Goal: Find specific page/section: Find specific page/section

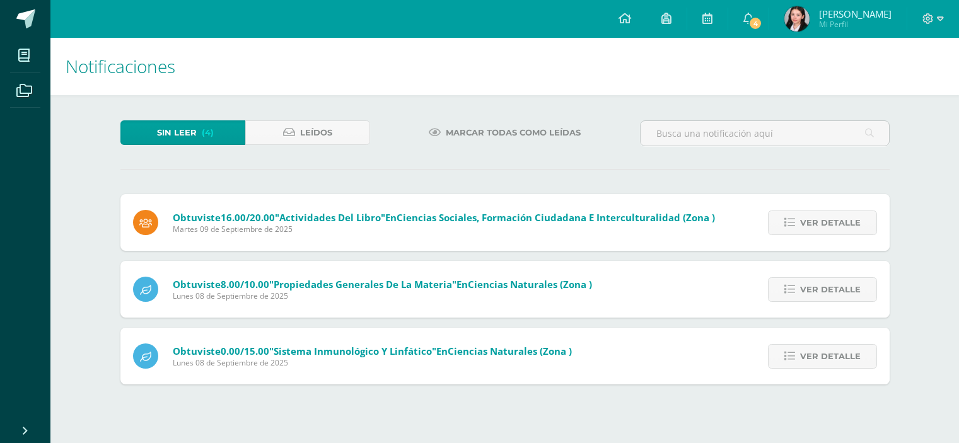
click at [827, 211] on span "Ver detalle" at bounding box center [830, 222] width 61 height 23
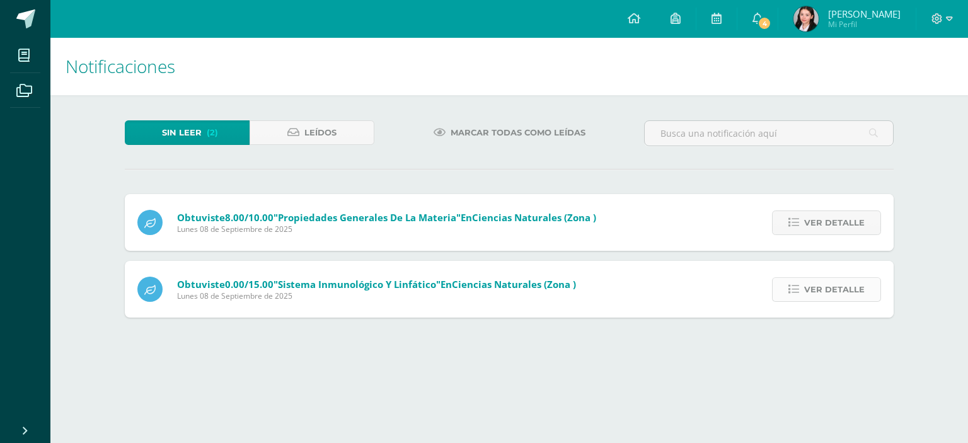
click at [831, 278] on span "Ver detalle" at bounding box center [835, 289] width 61 height 23
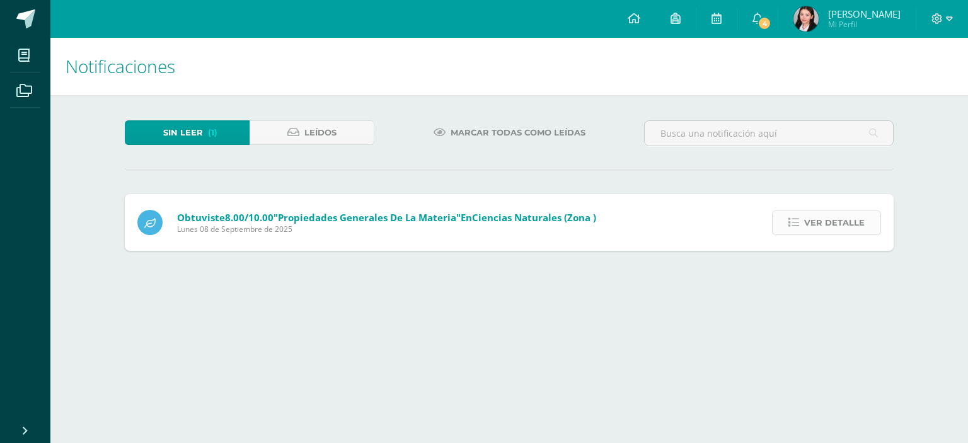
click at [838, 221] on span "Ver detalle" at bounding box center [835, 222] width 61 height 23
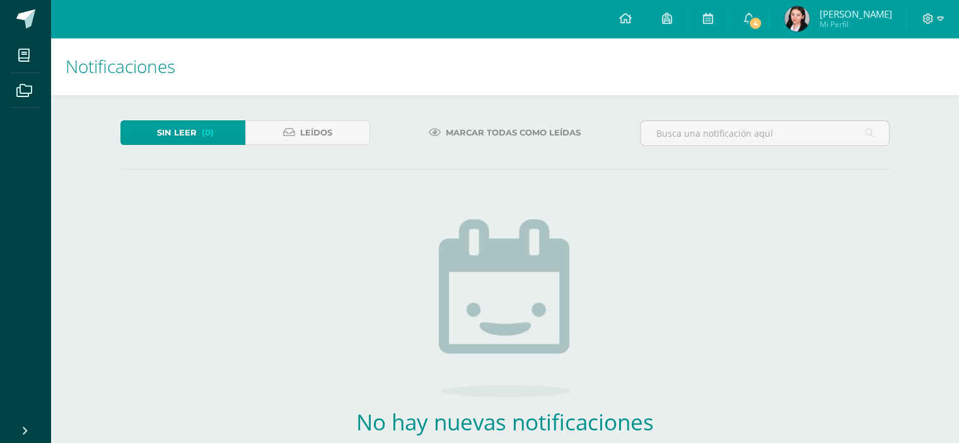
click at [839, 25] on span "Alison Ayme Mi Perfil" at bounding box center [838, 18] width 112 height 25
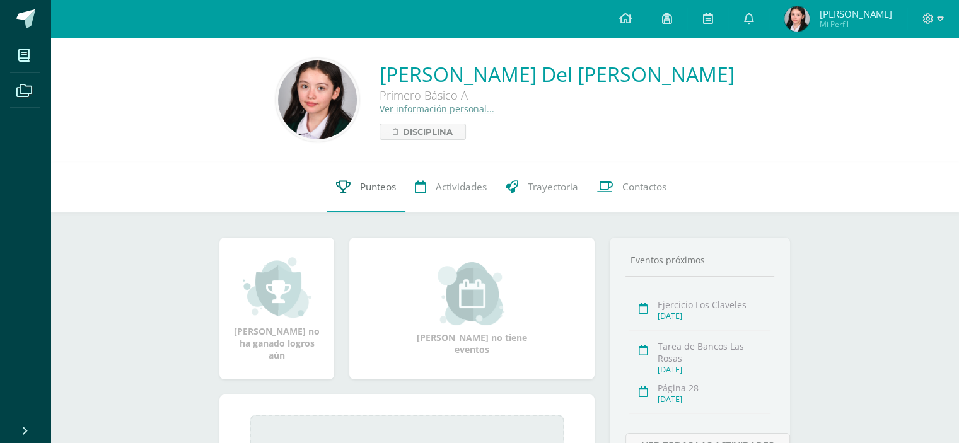
click at [360, 167] on link "Punteos" at bounding box center [366, 187] width 79 height 50
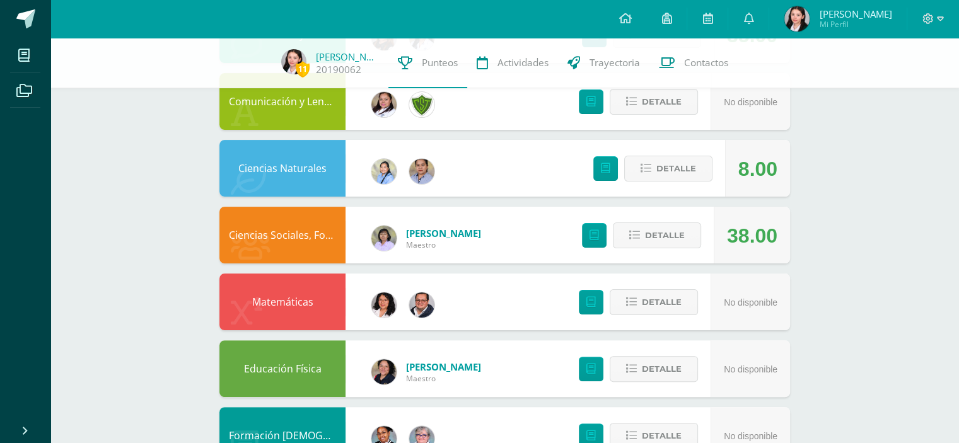
scroll to position [260, 0]
